Goal: Task Accomplishment & Management: Use online tool/utility

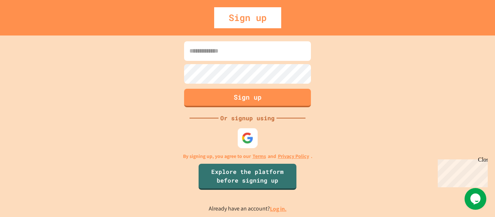
click at [249, 141] on img at bounding box center [248, 138] width 12 height 12
click at [278, 210] on link "Log in." at bounding box center [278, 209] width 17 height 8
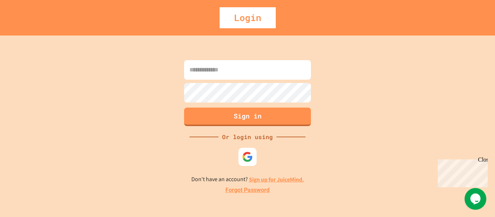
click at [239, 75] on input at bounding box center [247, 70] width 127 height 20
type input "**********"
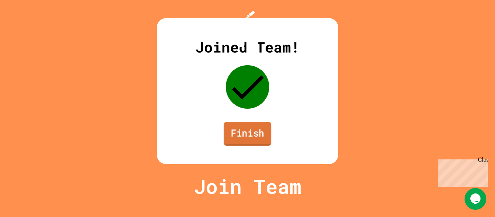
click at [260, 146] on link "Finish" at bounding box center [247, 134] width 47 height 24
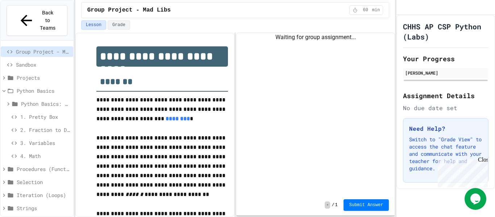
click at [41, 113] on span "1. Pretty Box" at bounding box center [45, 117] width 50 height 8
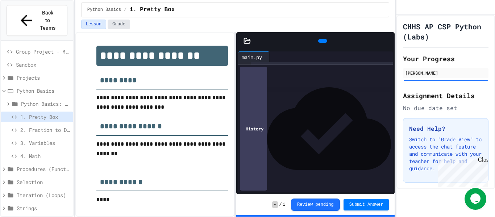
click at [114, 21] on button "Grade" at bounding box center [119, 24] width 22 height 9
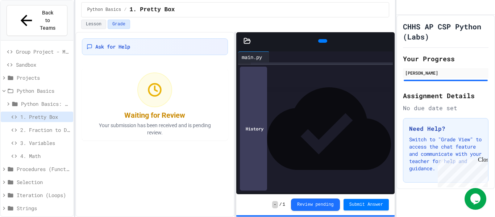
click at [53, 126] on span "2. Fraction to Decimal" at bounding box center [45, 130] width 50 height 8
